Goal: Check status: Check status

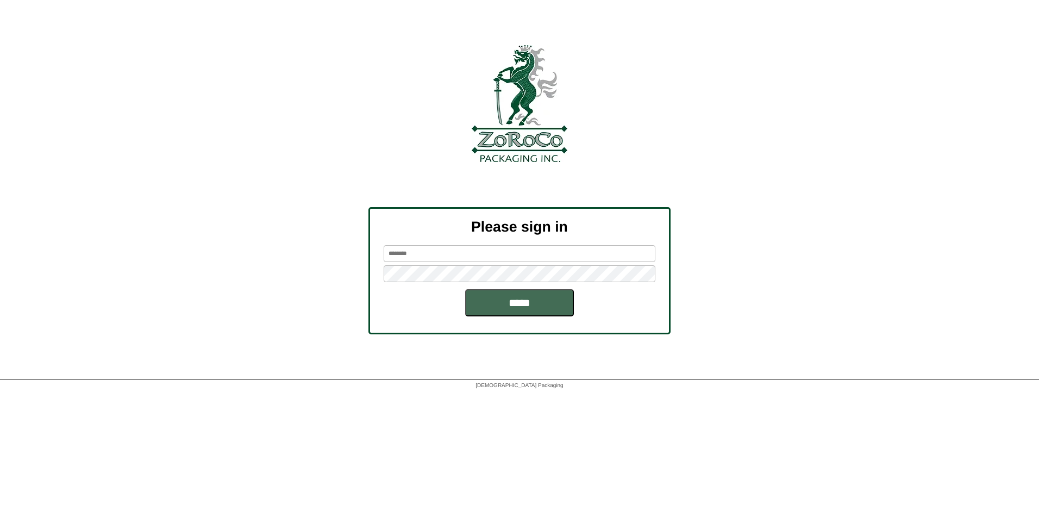
type input "*****"
click at [551, 307] on input "*****" at bounding box center [519, 302] width 109 height 27
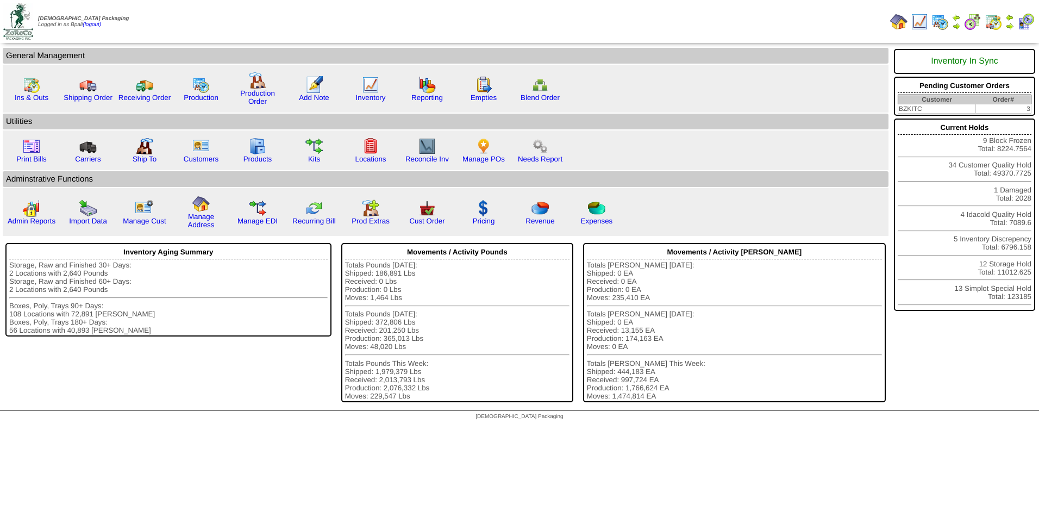
click at [1008, 22] on img at bounding box center [1009, 26] width 9 height 9
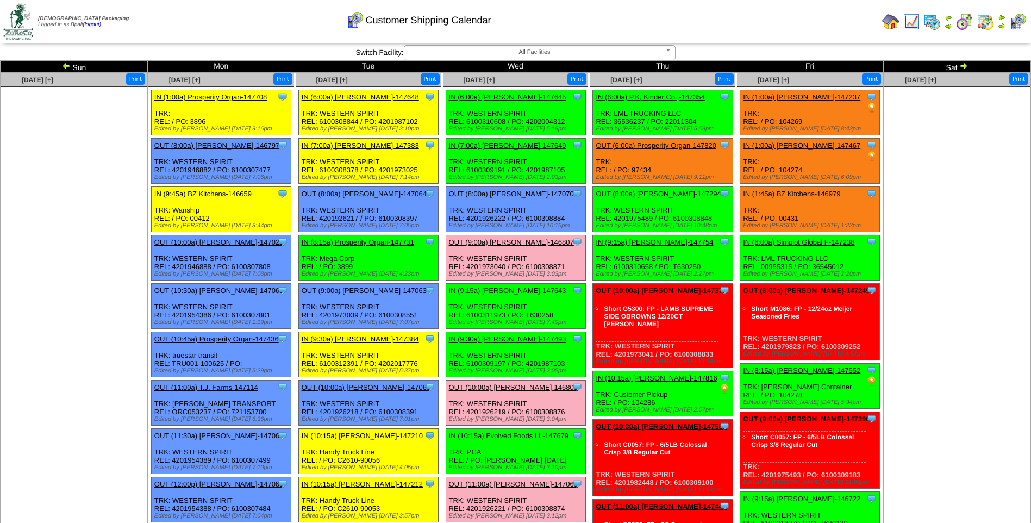
click at [960, 66] on img at bounding box center [963, 65] width 9 height 9
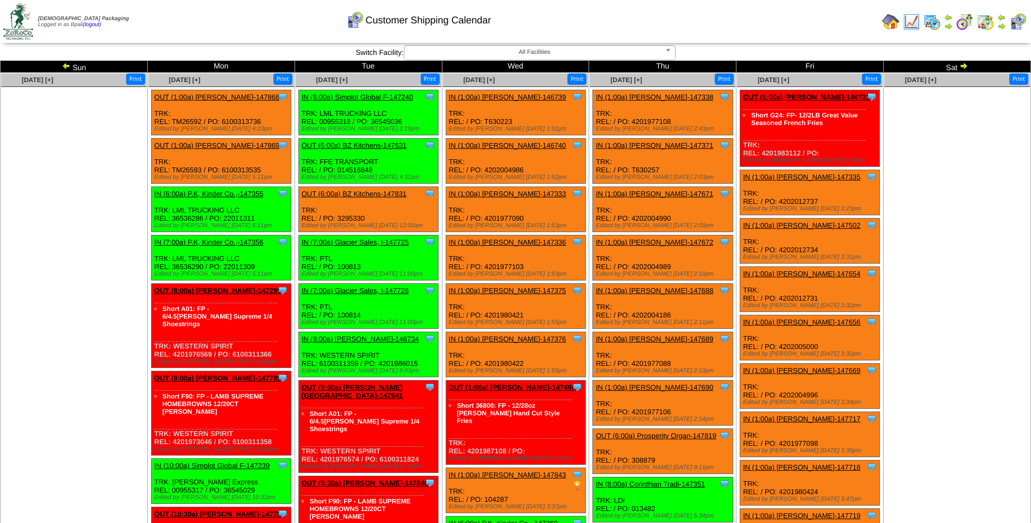
click at [960, 66] on img at bounding box center [963, 65] width 9 height 9
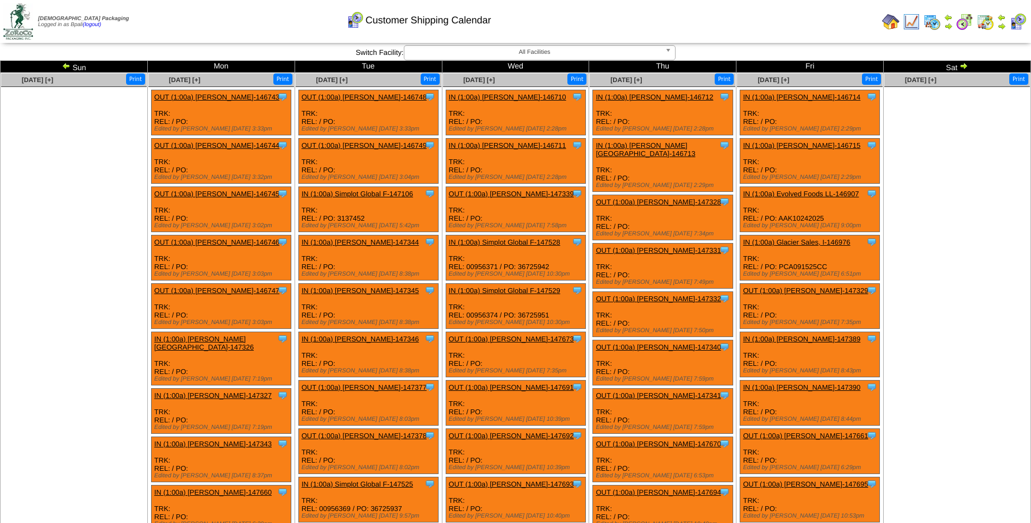
drag, startPoint x: 0, startPoint y: 0, endPoint x: 960, endPoint y: 66, distance: 962.7
click at [960, 66] on img at bounding box center [963, 65] width 9 height 9
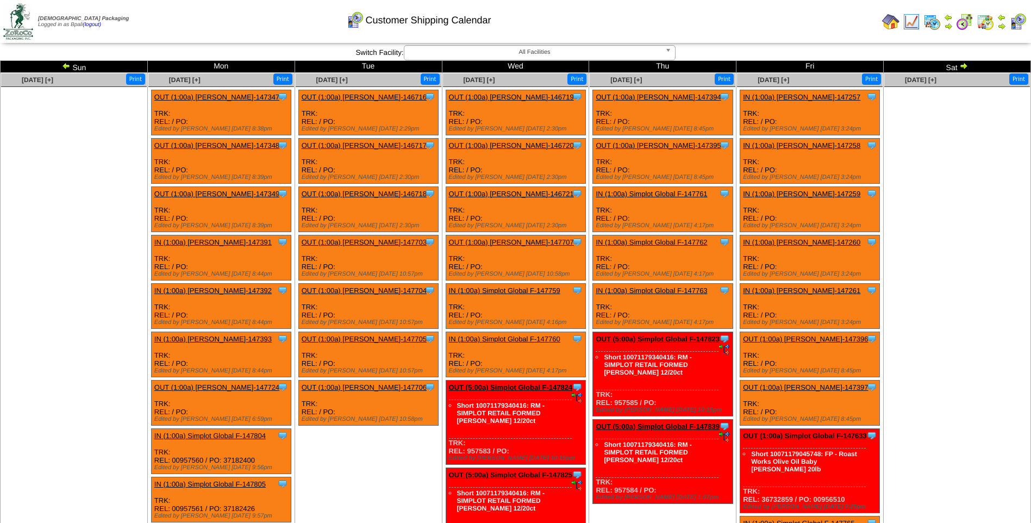
click at [963, 66] on img at bounding box center [963, 65] width 9 height 9
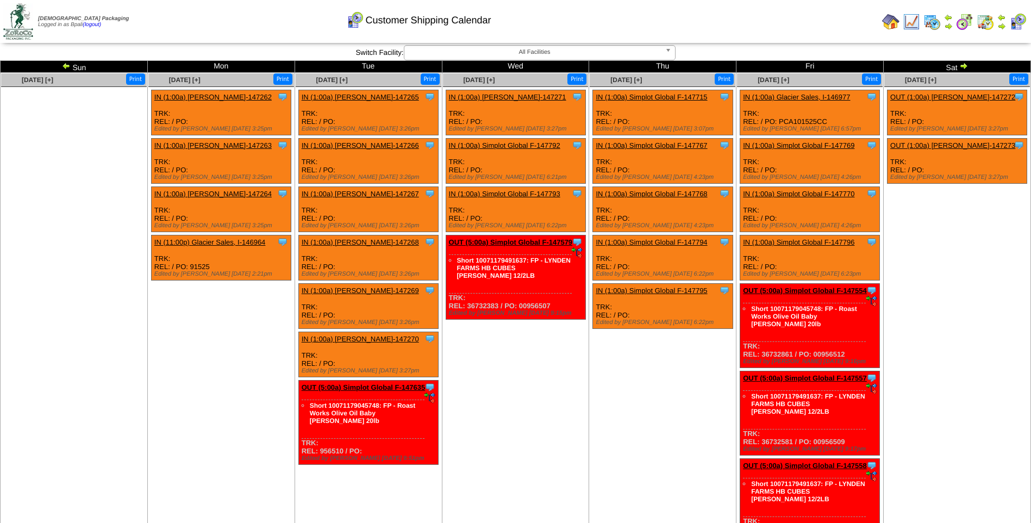
drag, startPoint x: 0, startPoint y: 0, endPoint x: 963, endPoint y: 66, distance: 964.9
click at [963, 66] on img at bounding box center [963, 65] width 9 height 9
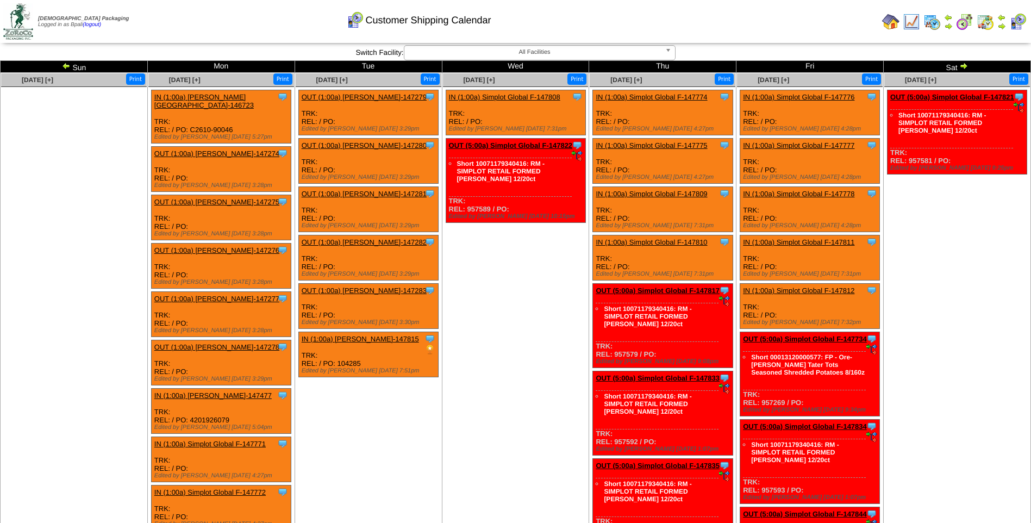
click at [963, 66] on img at bounding box center [963, 65] width 9 height 9
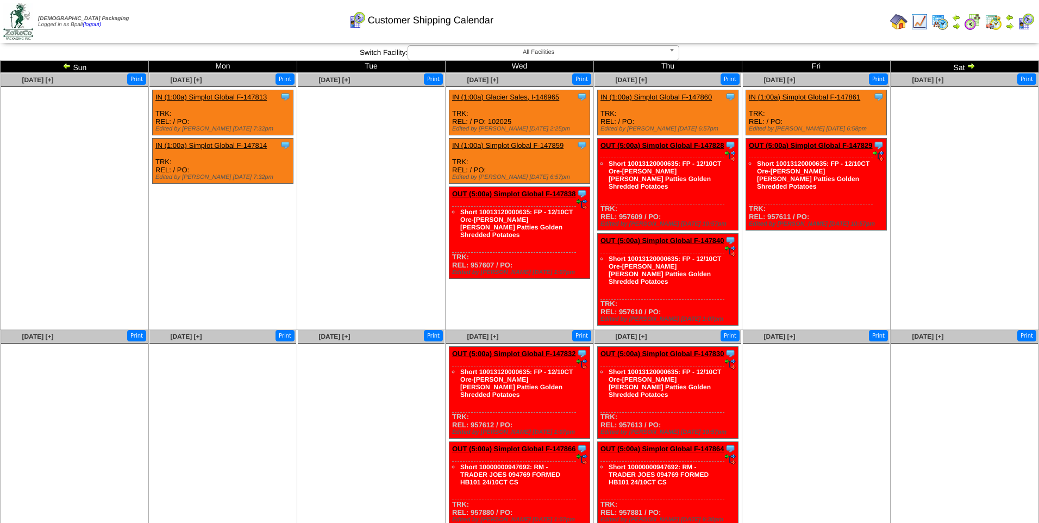
click at [67, 65] on img at bounding box center [66, 65] width 9 height 9
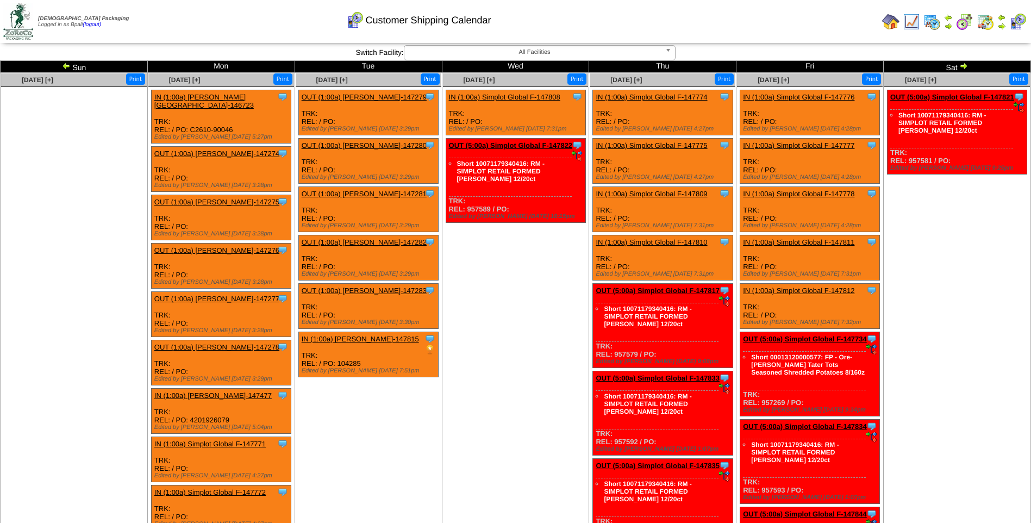
drag, startPoint x: 0, startPoint y: 0, endPoint x: 67, endPoint y: 65, distance: 93.0
click at [67, 65] on img at bounding box center [66, 65] width 9 height 9
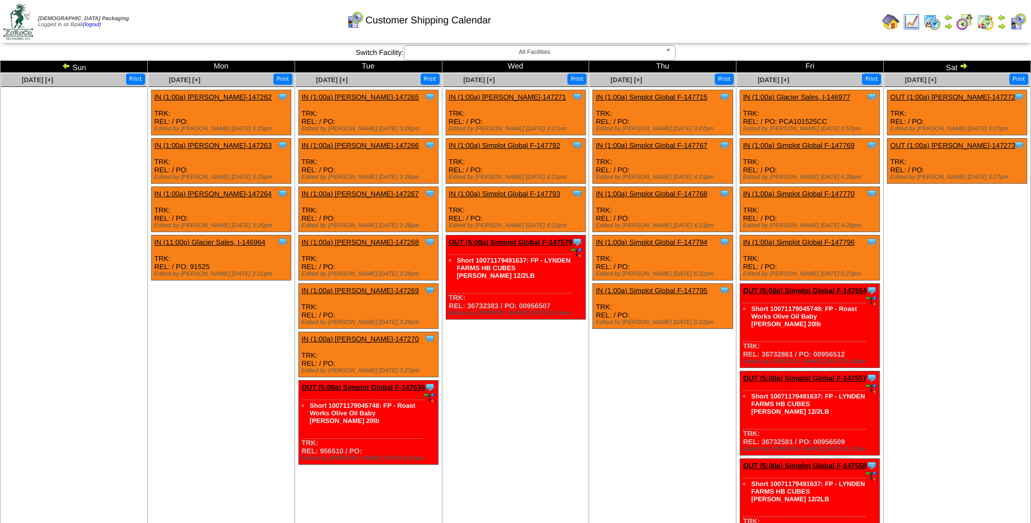
drag, startPoint x: 0, startPoint y: 0, endPoint x: 67, endPoint y: 65, distance: 93.0
click at [67, 65] on img at bounding box center [66, 65] width 9 height 9
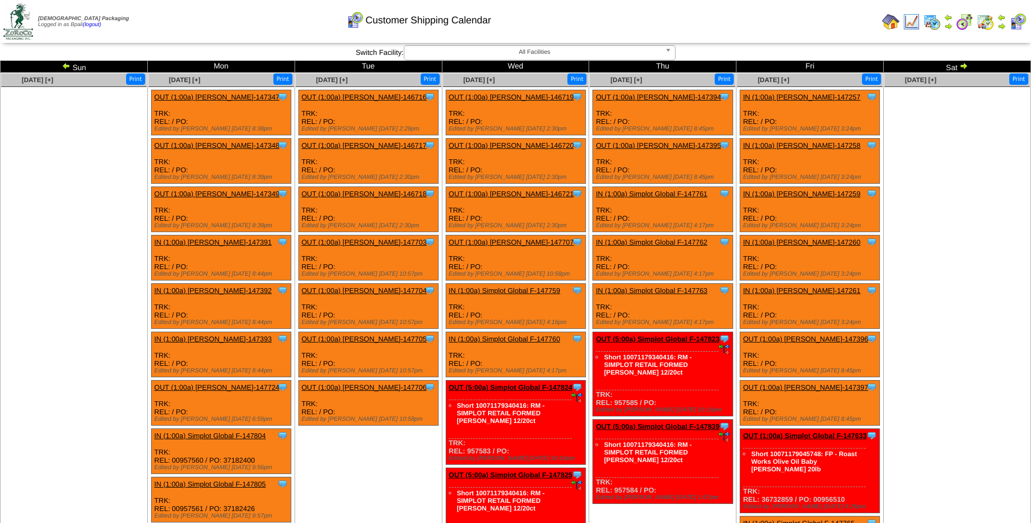
drag, startPoint x: 0, startPoint y: 0, endPoint x: 67, endPoint y: 65, distance: 93.0
click at [67, 65] on img at bounding box center [66, 65] width 9 height 9
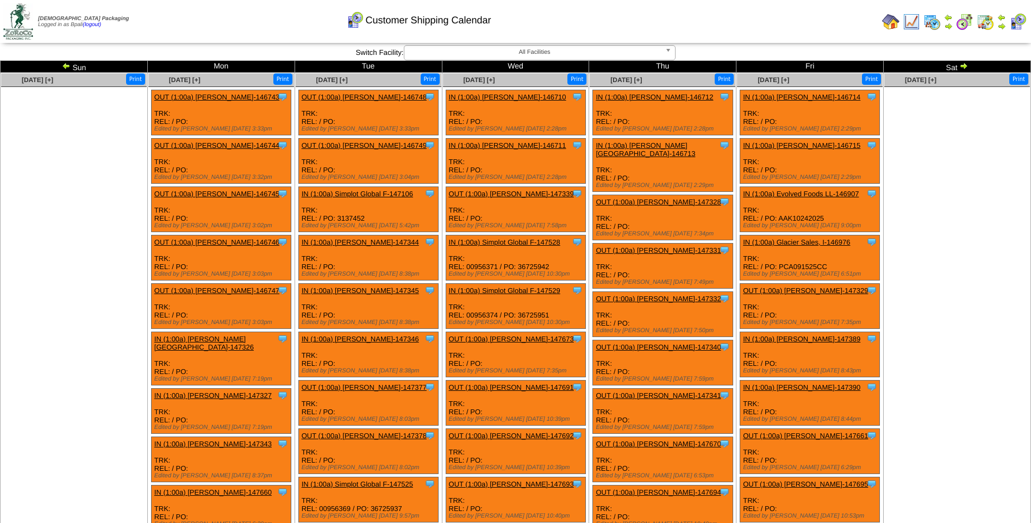
drag, startPoint x: 0, startPoint y: 0, endPoint x: 67, endPoint y: 65, distance: 93.0
click at [67, 65] on img at bounding box center [66, 65] width 9 height 9
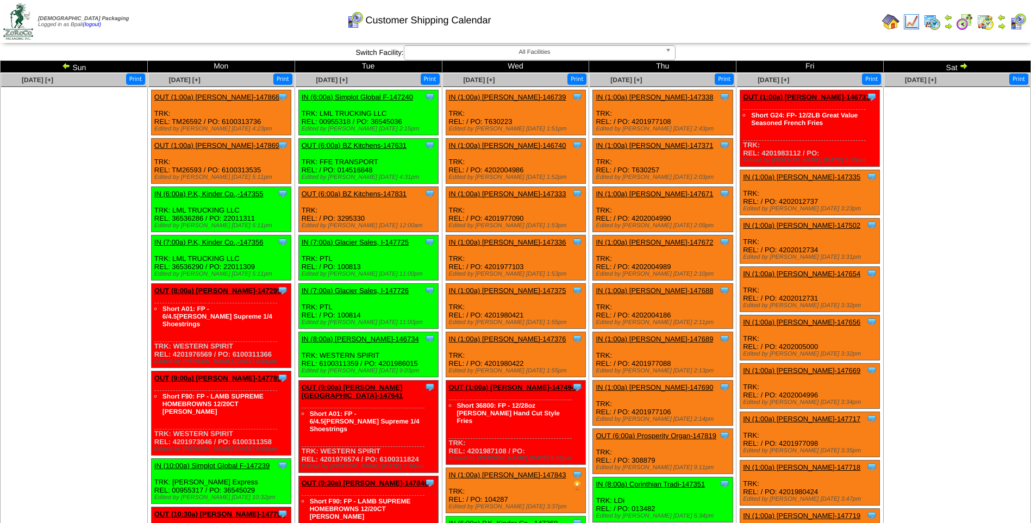
drag, startPoint x: 0, startPoint y: 0, endPoint x: 66, endPoint y: 65, distance: 92.6
click at [66, 65] on img at bounding box center [66, 65] width 9 height 9
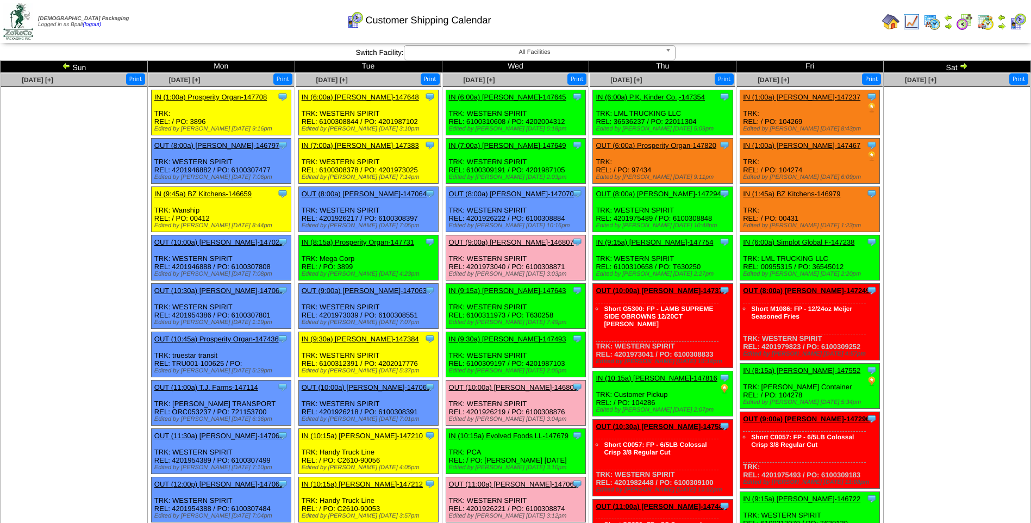
drag, startPoint x: 0, startPoint y: 0, endPoint x: 66, endPoint y: 65, distance: 92.6
click at [66, 65] on img at bounding box center [66, 65] width 9 height 9
